Goal: Information Seeking & Learning: Find specific fact

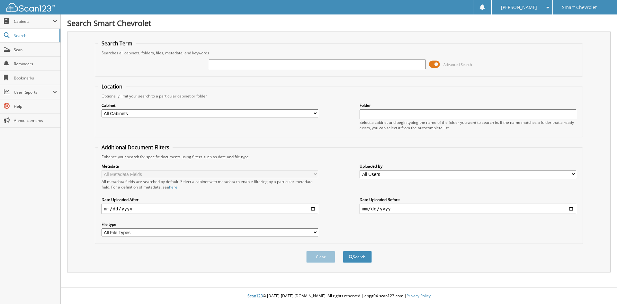
click at [231, 64] on input "text" at bounding box center [317, 64] width 217 height 10
click at [260, 67] on input "text" at bounding box center [317, 64] width 217 height 10
paste input "6073624"
type input "6073624"
click at [343, 251] on button "Search" at bounding box center [357, 257] width 29 height 12
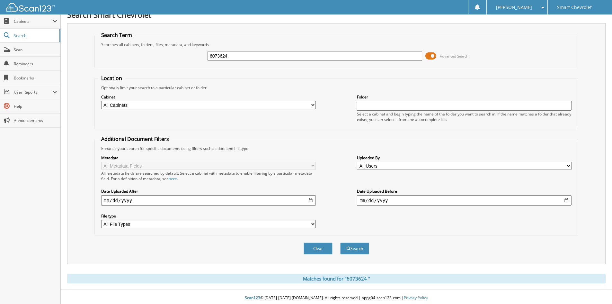
scroll to position [11, 0]
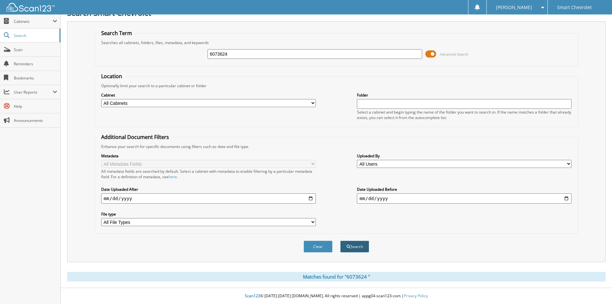
click at [349, 245] on span "submit" at bounding box center [349, 247] width 4 height 4
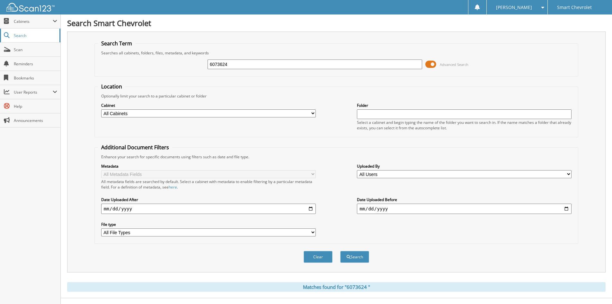
click at [45, 36] on span "Search" at bounding box center [35, 35] width 42 height 5
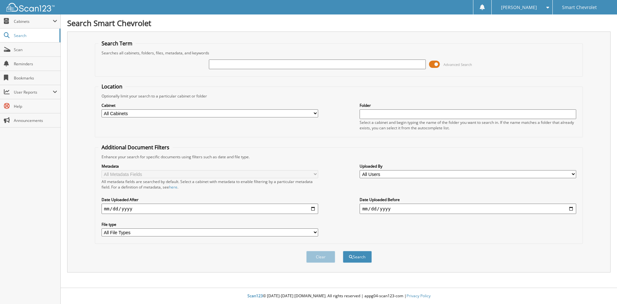
click at [354, 263] on div "Search" at bounding box center [357, 256] width 30 height 13
click at [354, 259] on button "Search" at bounding box center [357, 257] width 29 height 12
click at [24, 25] on span "Cabinets" at bounding box center [30, 21] width 60 height 14
click at [33, 63] on span "Search" at bounding box center [35, 62] width 42 height 5
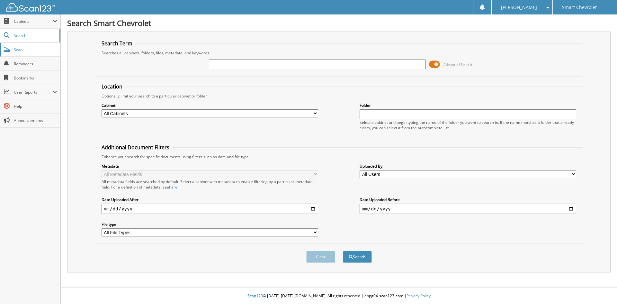
click at [27, 50] on span "Scan" at bounding box center [35, 49] width 43 height 5
click at [259, 62] on input "text" at bounding box center [317, 64] width 217 height 10
type input "6073624"
click at [343, 251] on button "Search" at bounding box center [357, 257] width 29 height 12
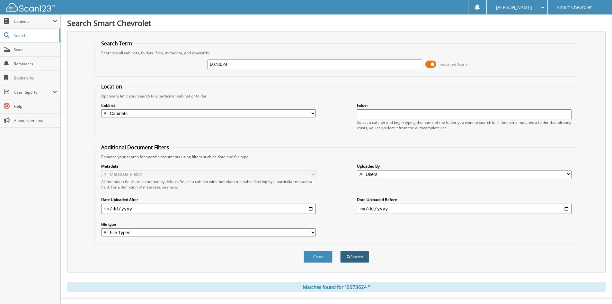
click at [360, 257] on button "Search" at bounding box center [354, 257] width 29 height 12
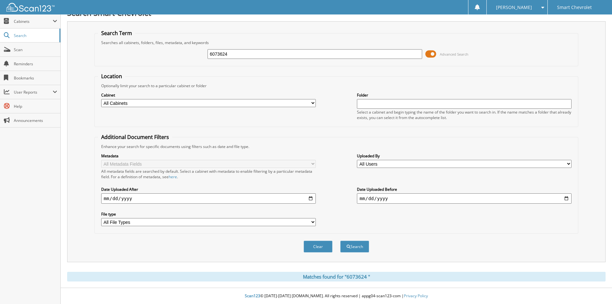
click at [348, 273] on div "Matches found for "6073624 "" at bounding box center [336, 277] width 539 height 10
click at [348, 277] on div "Matches found for "6073624 "" at bounding box center [336, 277] width 539 height 10
click at [240, 52] on input "6073624" at bounding box center [315, 54] width 215 height 10
click at [340, 240] on button "Search" at bounding box center [354, 246] width 29 height 12
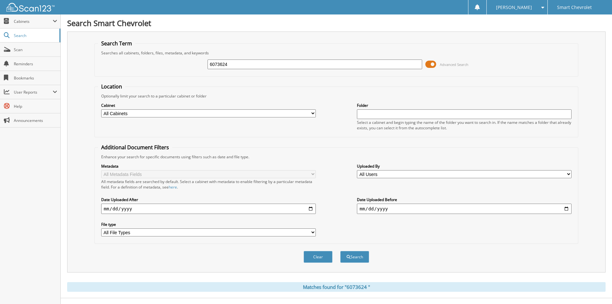
click at [250, 58] on div "6073624 Advanced Search" at bounding box center [336, 64] width 477 height 17
click at [432, 63] on span at bounding box center [430, 64] width 11 height 10
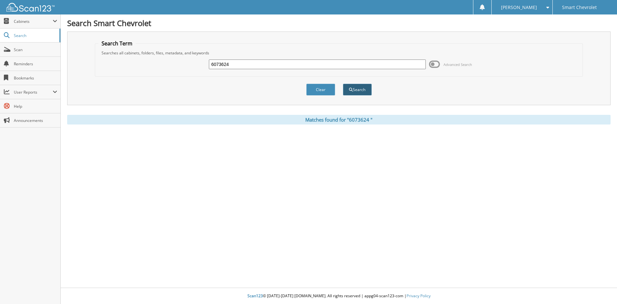
click at [367, 85] on button "Search" at bounding box center [357, 90] width 29 height 12
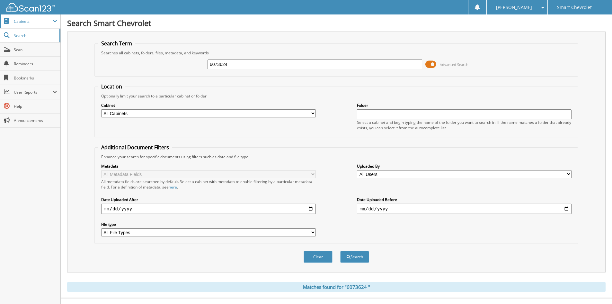
click at [29, 24] on span "Cabinets" at bounding box center [33, 21] width 39 height 5
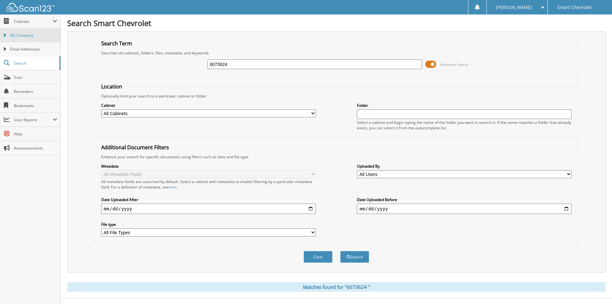
click at [32, 39] on link "My Company" at bounding box center [30, 35] width 60 height 14
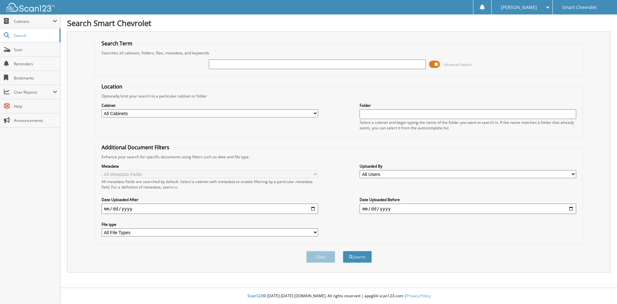
click at [437, 66] on span at bounding box center [434, 64] width 11 height 10
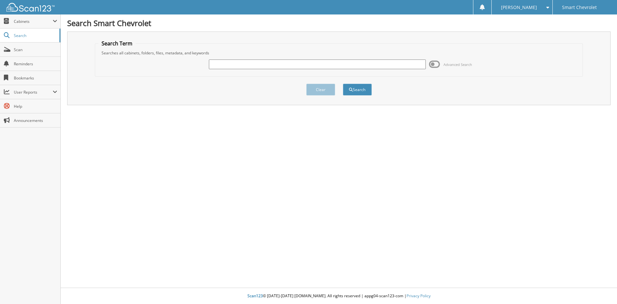
click at [334, 67] on input "text" at bounding box center [317, 64] width 217 height 10
paste input "6073624"
type input "6073624"
click at [371, 90] on button "Search" at bounding box center [357, 90] width 29 height 12
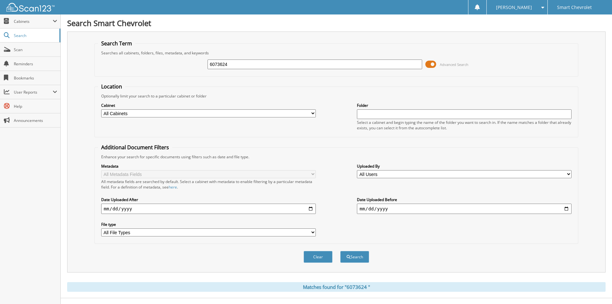
click at [439, 171] on select "All Users [PERSON_NAME] [PERSON_NAME] [PERSON_NAME] [PERSON_NAME] [GEOGRAPHIC_D…" at bounding box center [464, 174] width 215 height 8
click at [439, 171] on select "All Users Amanda Branch Amanda Wood Ana Sams Ash Powell CARMEL CANADA CARMEL CA…" at bounding box center [464, 174] width 215 height 8
select select "67084"
click at [357, 170] on select "All Users Amanda Branch Amanda Wood Ana Sams Ash Powell CARMEL CANADA CARMEL CA…" at bounding box center [464, 174] width 215 height 8
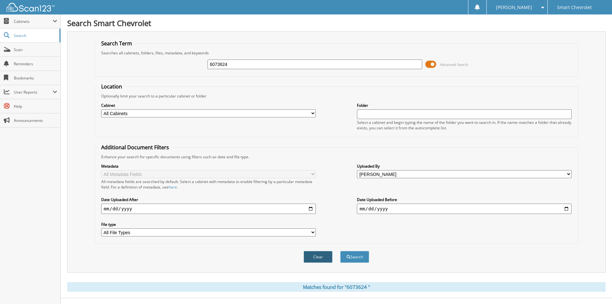
click at [321, 257] on button "Clear" at bounding box center [318, 257] width 29 height 12
select select
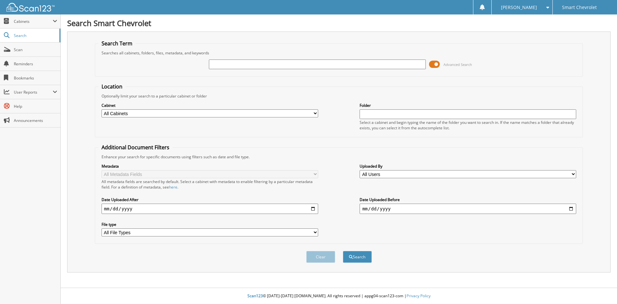
click at [280, 68] on input "text" at bounding box center [317, 64] width 217 height 10
paste input "6073624"
type input "6073624"
click at [343, 251] on button "Search" at bounding box center [357, 257] width 29 height 12
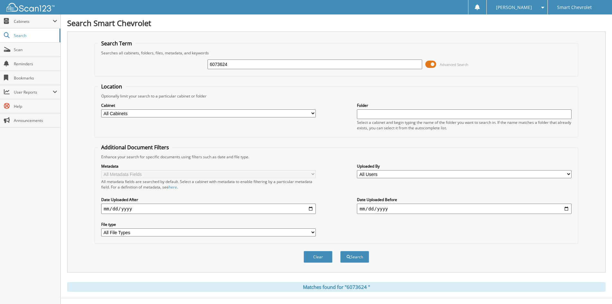
click at [421, 173] on select "All Users [PERSON_NAME] [PERSON_NAME] [PERSON_NAME] [PERSON_NAME] [GEOGRAPHIC_D…" at bounding box center [464, 174] width 215 height 8
select select "67084"
click at [357, 170] on select "All Users Amanda Branch Amanda Wood Ana Sams Ash Powell CARMEL CANADA CARMEL CA…" at bounding box center [464, 174] width 215 height 8
click at [363, 259] on button "Search" at bounding box center [354, 257] width 29 height 12
click at [545, 8] on div "[PERSON_NAME] Settings Logout" at bounding box center [516, 7] width 61 height 14
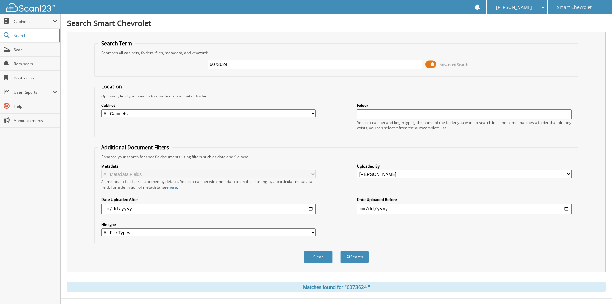
click at [544, 7] on div "[PERSON_NAME] Settings Logout" at bounding box center [516, 7] width 61 height 14
click at [542, 8] on span at bounding box center [541, 7] width 6 height 4
click at [530, 33] on link "Logout" at bounding box center [517, 31] width 61 height 11
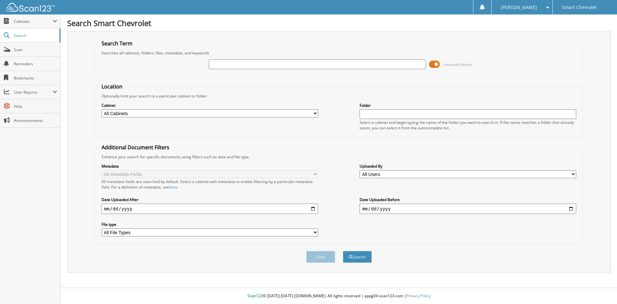
click at [368, 113] on input "text" at bounding box center [468, 114] width 217 height 10
click at [244, 66] on input "text" at bounding box center [317, 64] width 217 height 10
paste input "6073624"
type input "6073624"
click at [343, 251] on button "Search" at bounding box center [357, 257] width 29 height 12
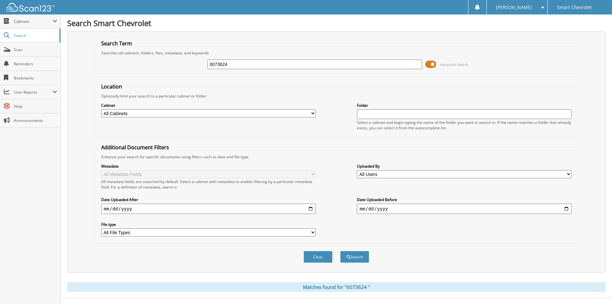
click at [221, 210] on input "date" at bounding box center [208, 208] width 215 height 10
click at [425, 65] on div "6073624 Advanced Search" at bounding box center [336, 64] width 477 height 17
click at [432, 64] on span at bounding box center [430, 64] width 11 height 10
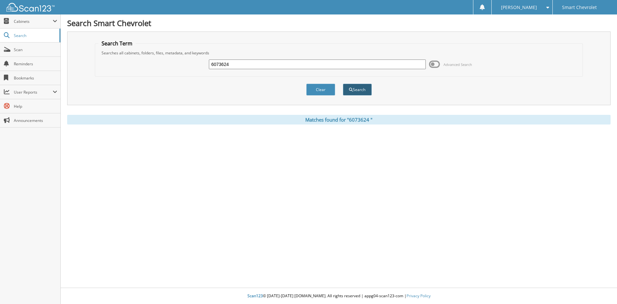
click at [350, 88] on span "submit" at bounding box center [351, 90] width 4 height 4
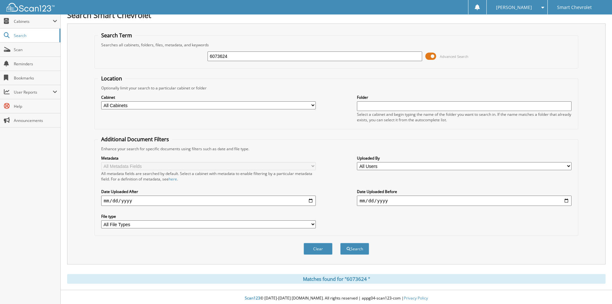
scroll to position [11, 0]
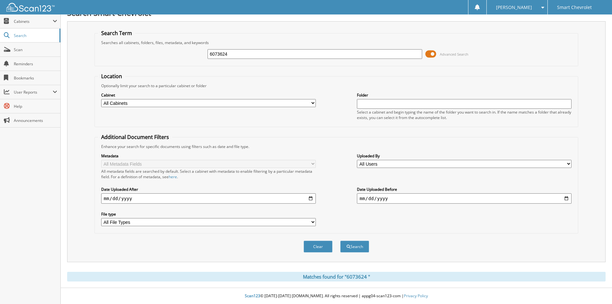
click at [296, 101] on select "All Cabinets Needs Filing" at bounding box center [208, 103] width 215 height 8
click at [101, 99] on select "All Cabinets Needs Filing" at bounding box center [208, 103] width 215 height 8
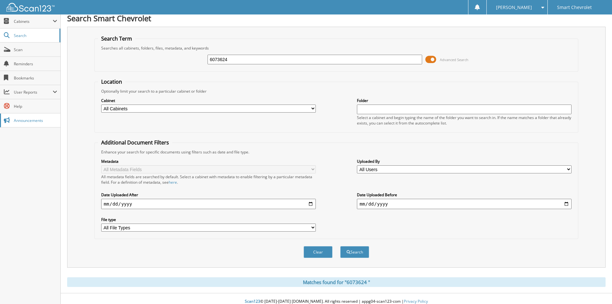
scroll to position [0, 0]
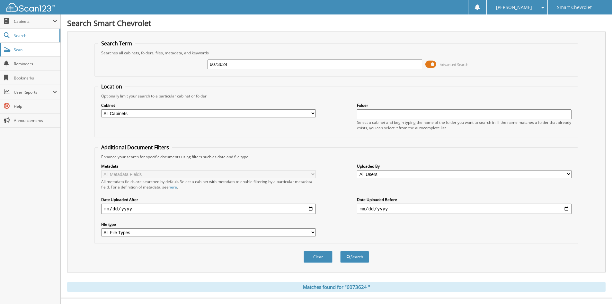
click at [25, 50] on span "Scan" at bounding box center [35, 49] width 43 height 5
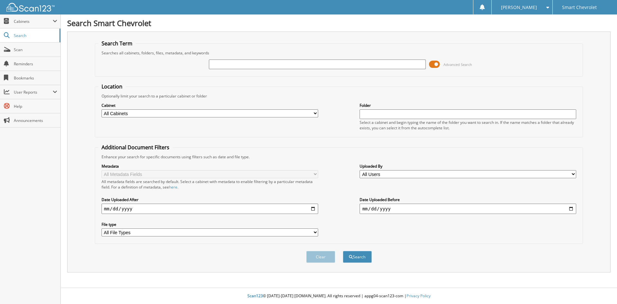
click at [435, 64] on span at bounding box center [434, 64] width 11 height 10
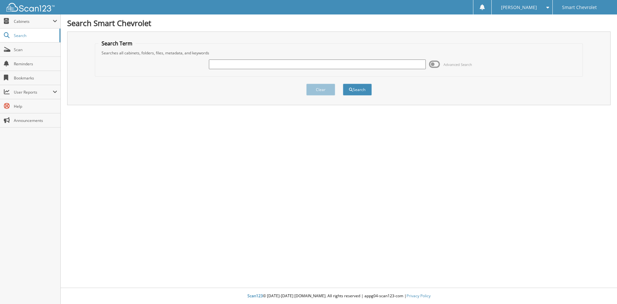
click at [289, 66] on input "text" at bounding box center [317, 64] width 217 height 10
paste input "6073624"
type input "6073624"
click at [343, 84] on button "Search" at bounding box center [357, 90] width 29 height 12
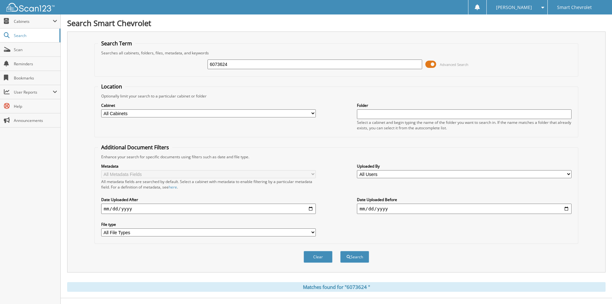
click at [440, 175] on select "All Users [PERSON_NAME] [PERSON_NAME] [PERSON_NAME] [PERSON_NAME] [GEOGRAPHIC_D…" at bounding box center [464, 174] width 215 height 8
click at [29, 24] on span "Cabinets" at bounding box center [33, 21] width 39 height 5
click at [30, 78] on span "Scan" at bounding box center [35, 77] width 43 height 5
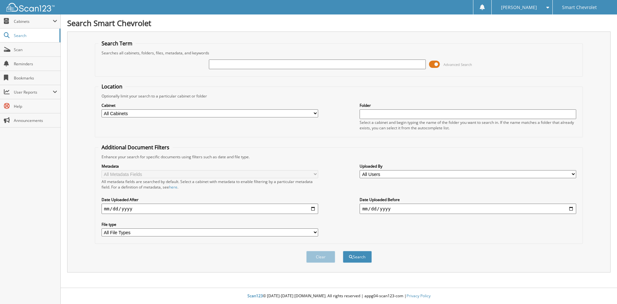
click at [252, 66] on input "text" at bounding box center [317, 64] width 217 height 10
type input "6073624"
click at [343, 251] on button "Search" at bounding box center [357, 257] width 29 height 12
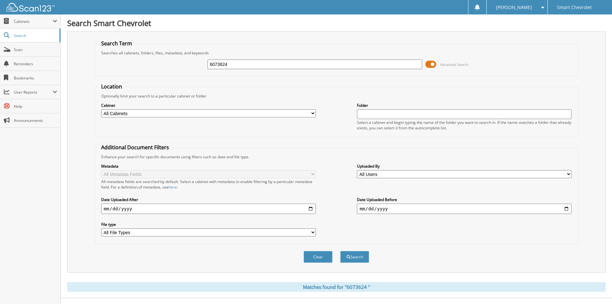
click at [526, 37] on div "Search Term Searches all cabinets, folders, files, metadata, and keywords 60736…" at bounding box center [336, 151] width 539 height 241
click at [112, 70] on div "6073624 Advanced Search" at bounding box center [336, 64] width 477 height 17
click at [370, 113] on input "text" at bounding box center [464, 114] width 215 height 10
click at [400, 116] on input "text" at bounding box center [464, 114] width 215 height 10
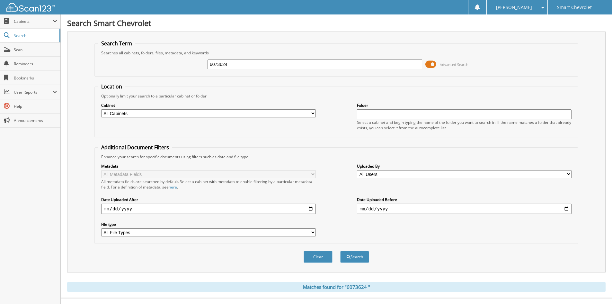
paste input "6073624"
type input "6073624"
click at [340, 251] on button "Search" at bounding box center [354, 257] width 29 height 12
click at [404, 173] on select "All Users [PERSON_NAME] [PERSON_NAME] [PERSON_NAME] [PERSON_NAME] [GEOGRAPHIC_D…" at bounding box center [464, 174] width 215 height 8
click at [404, 173] on select "All Users Amanda Branch Amanda Wood Ana Sams Ash Powell CARMEL CANADA CARMEL CA…" at bounding box center [464, 174] width 215 height 8
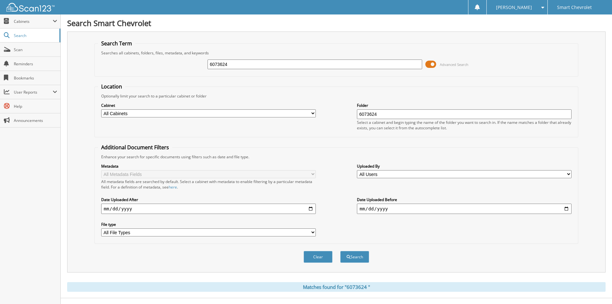
click at [433, 64] on span at bounding box center [430, 64] width 11 height 10
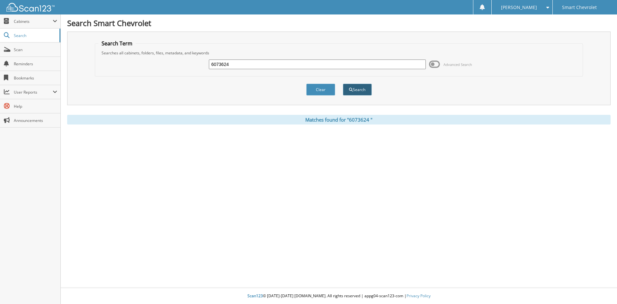
drag, startPoint x: 340, startPoint y: 90, endPoint x: 346, endPoint y: 90, distance: 6.5
click at [346, 90] on div "Clear Search" at bounding box center [339, 89] width 488 height 26
click at [348, 90] on button "Search" at bounding box center [357, 90] width 29 height 12
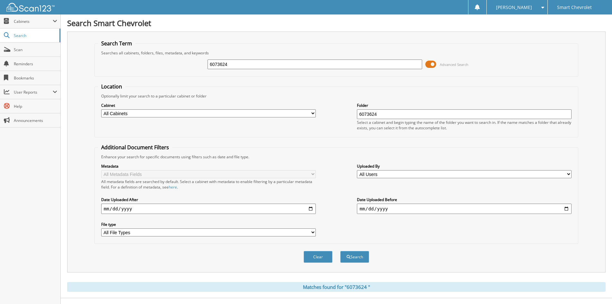
click at [169, 113] on select "All Cabinets Needs Filing" at bounding box center [208, 113] width 215 height 8
select select "33835"
click at [101, 109] on select "All Cabinets Needs Filing" at bounding box center [208, 113] width 215 height 8
click at [358, 259] on button "Search" at bounding box center [354, 257] width 29 height 12
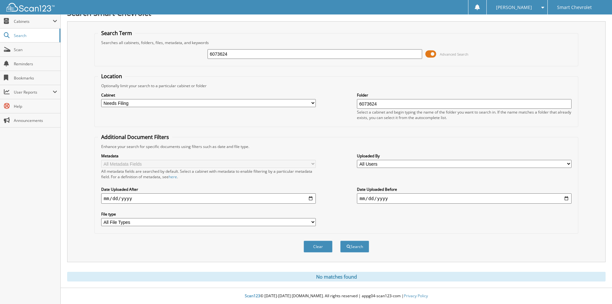
click at [244, 201] on input "date" at bounding box center [208, 198] width 215 height 10
click at [226, 103] on select "All Cabinets Needs Filing" at bounding box center [208, 103] width 215 height 8
select select
click at [101, 99] on select "All Cabinets Needs Filing" at bounding box center [208, 103] width 215 height 8
click at [398, 97] on label "Folder" at bounding box center [464, 94] width 215 height 5
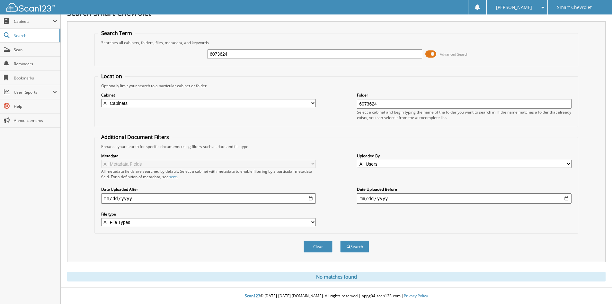
click at [396, 99] on input "6073624" at bounding box center [464, 104] width 215 height 10
drag, startPoint x: 394, startPoint y: 100, endPoint x: 341, endPoint y: 107, distance: 53.3
click at [342, 107] on div "Cabinet All Cabinets Needs Filing Folder 6073624 Select a cabinet and begin typ…" at bounding box center [336, 105] width 477 height 35
click at [360, 249] on button "Search" at bounding box center [354, 246] width 29 height 12
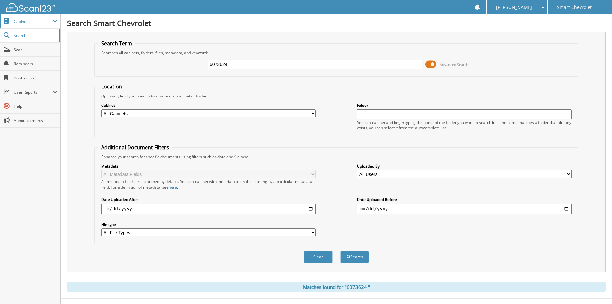
click at [26, 24] on span "Cabinets" at bounding box center [30, 21] width 60 height 14
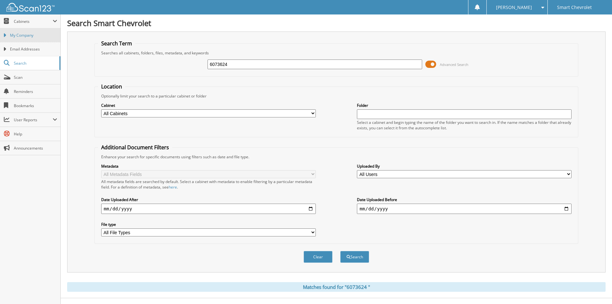
click at [25, 37] on span "My Company" at bounding box center [33, 35] width 47 height 6
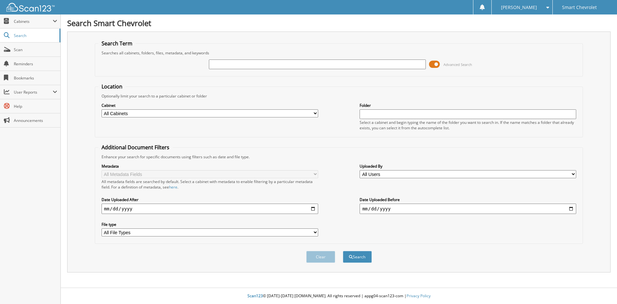
click at [549, 10] on div "Jennifer R. Settings Logout" at bounding box center [521, 7] width 61 height 14
click at [548, 8] on span at bounding box center [546, 7] width 6 height 4
click at [488, 2] on link at bounding box center [482, 7] width 12 height 14
